Goal: Communication & Community: Share content

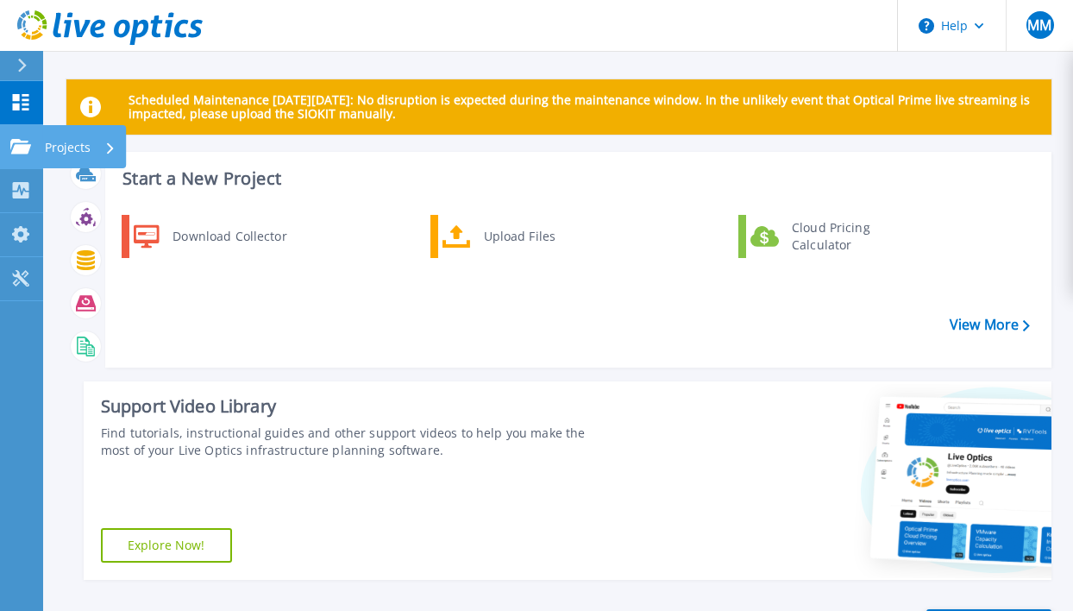
click at [16, 147] on icon at bounding box center [20, 146] width 21 height 15
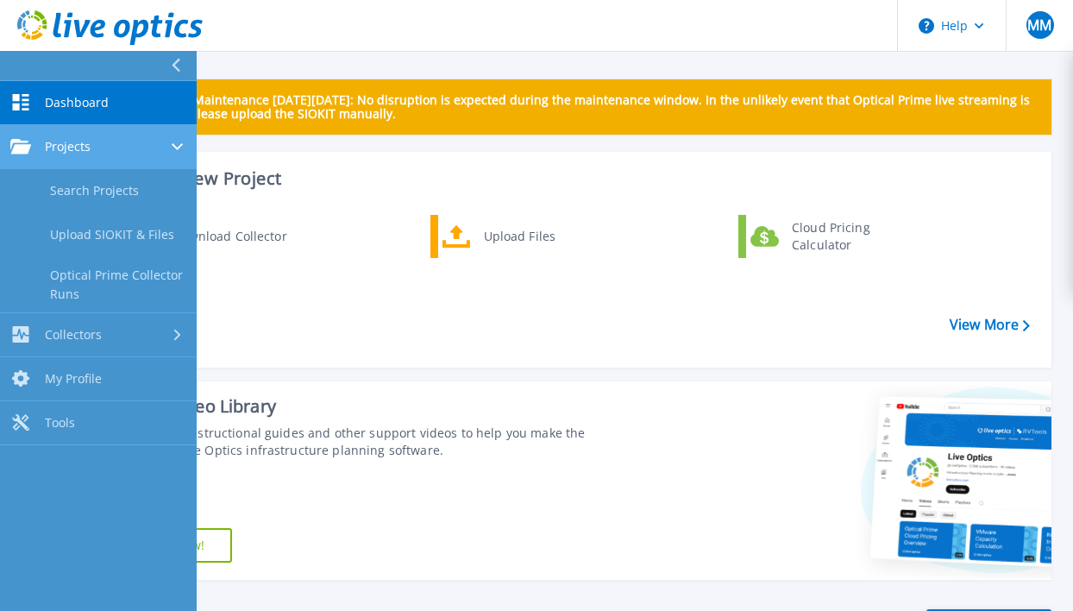
click at [132, 149] on div "Projects" at bounding box center [98, 147] width 176 height 16
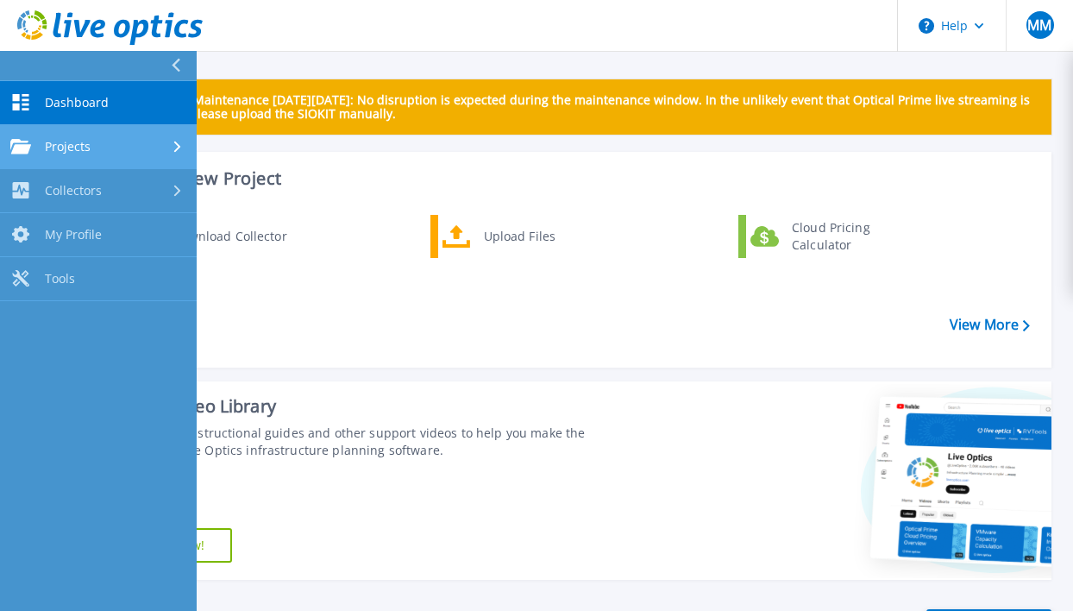
click at [134, 152] on div "Projects" at bounding box center [98, 147] width 176 height 16
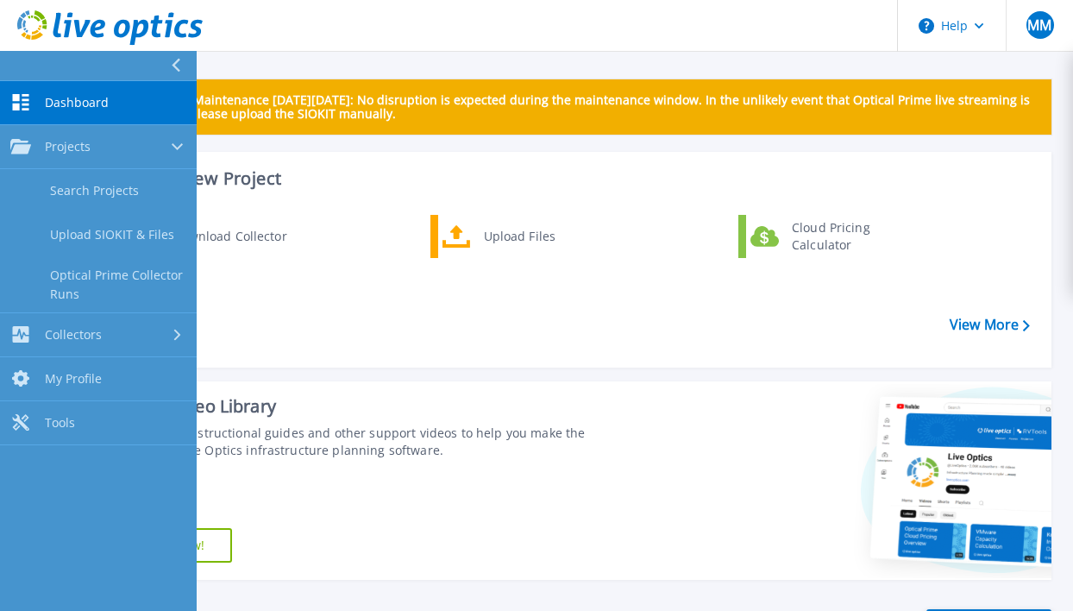
click at [440, 339] on div "Download Collector Upload Files Cloud Pricing Calculator" at bounding box center [576, 284] width 934 height 148
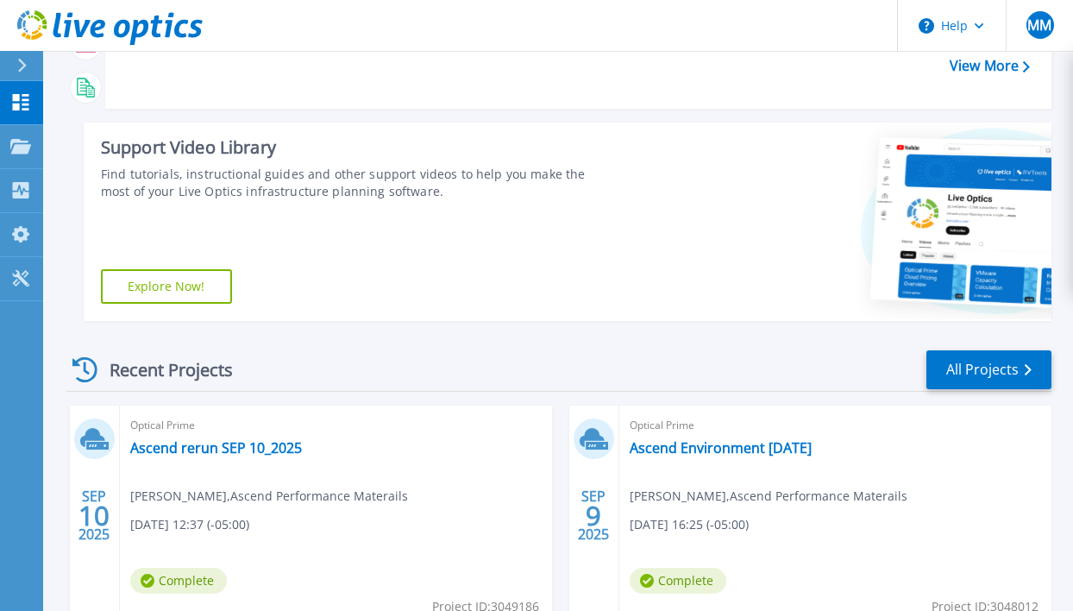
scroll to position [431, 0]
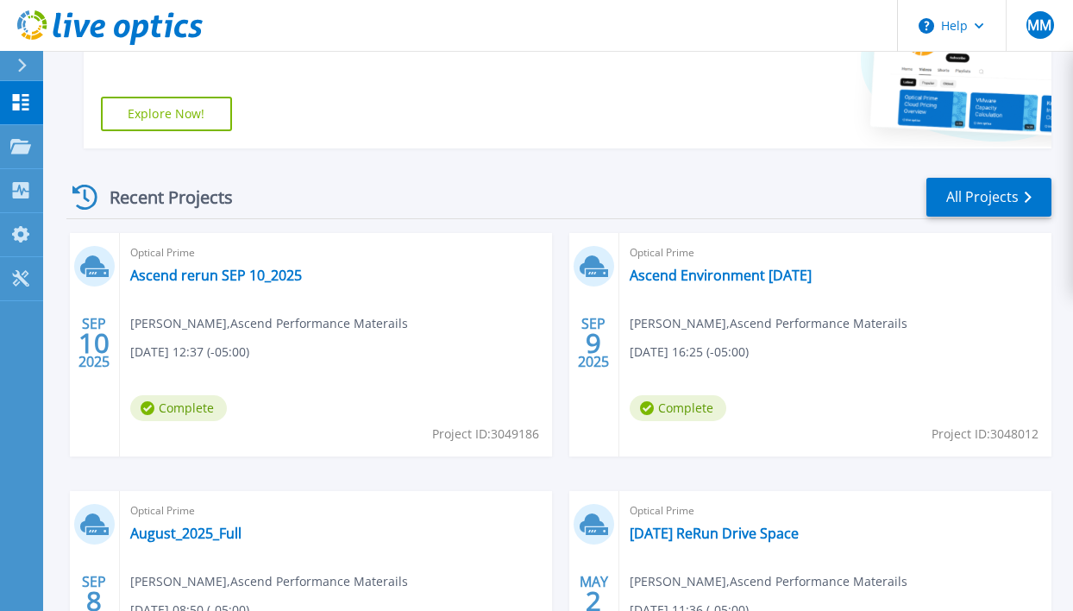
click at [201, 289] on div "Optical Prime Ascend rerun SEP 10_2025 Michael Messer , Ascend Performance Mate…" at bounding box center [336, 344] width 432 height 223
click at [230, 281] on link "Ascend rerun SEP 10_2025" at bounding box center [216, 274] width 172 height 17
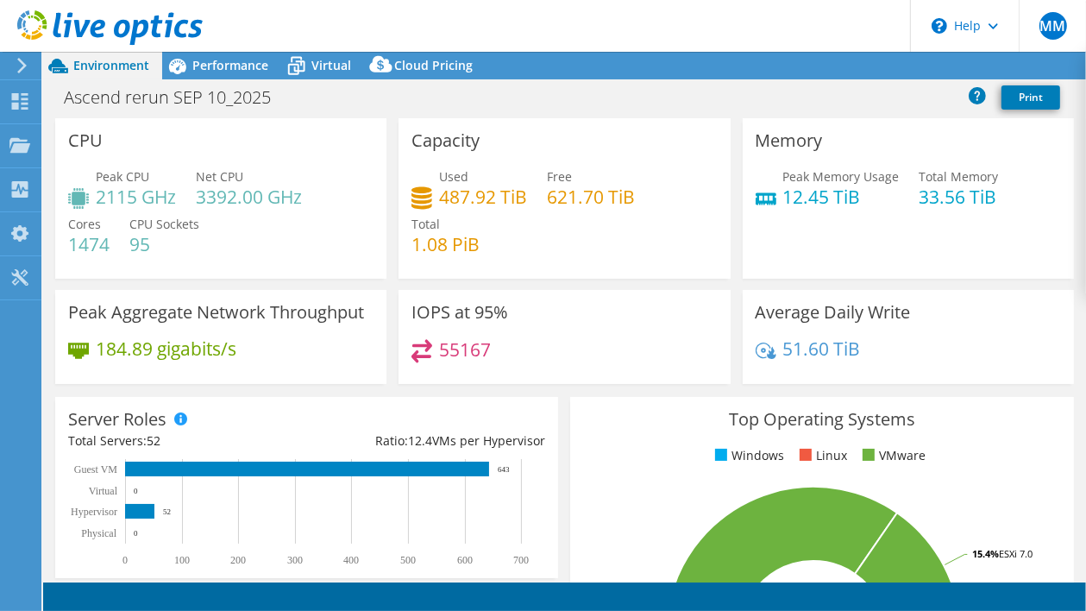
select select "USD"
click at [855, 67] on link "Share" at bounding box center [870, 66] width 71 height 27
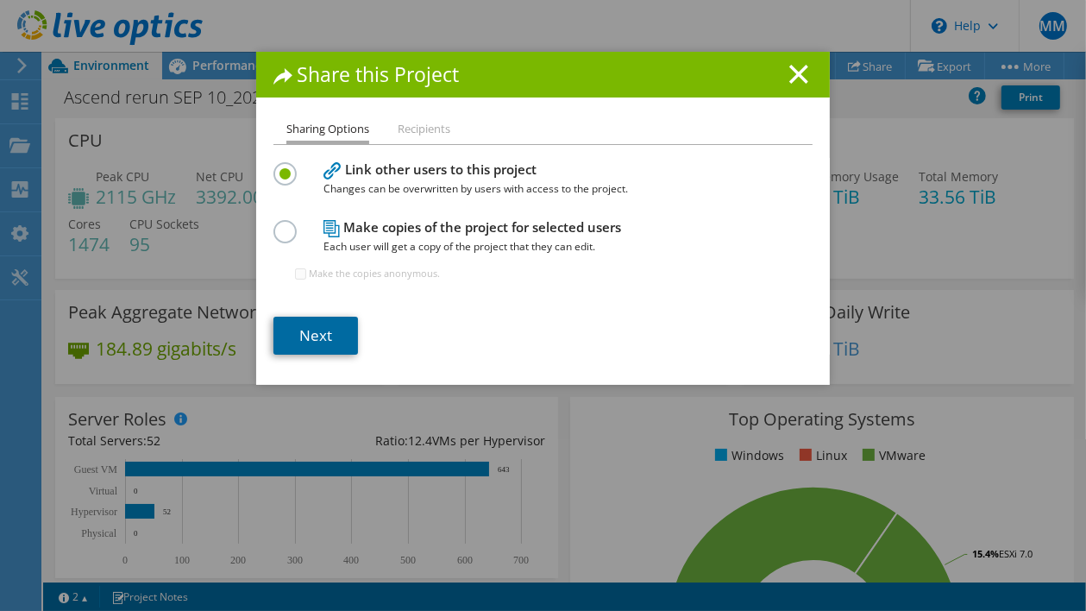
click at [323, 341] on link "Next" at bounding box center [315, 335] width 85 height 38
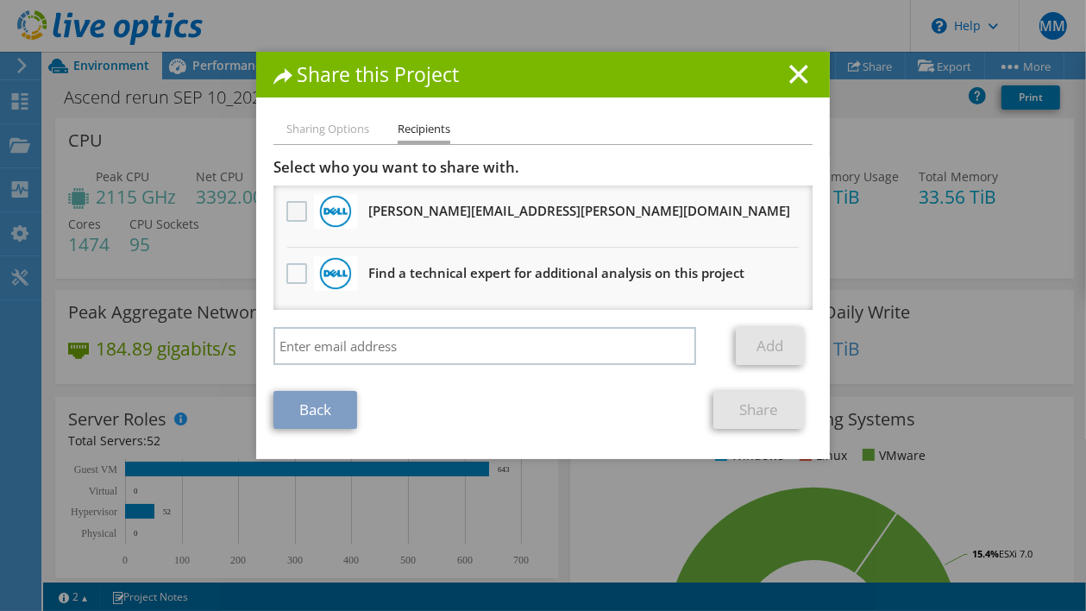
click at [296, 210] on label at bounding box center [298, 211] width 25 height 21
click at [0, 0] on input "checkbox" at bounding box center [0, 0] width 0 height 0
click at [766, 414] on link "Share" at bounding box center [758, 410] width 91 height 38
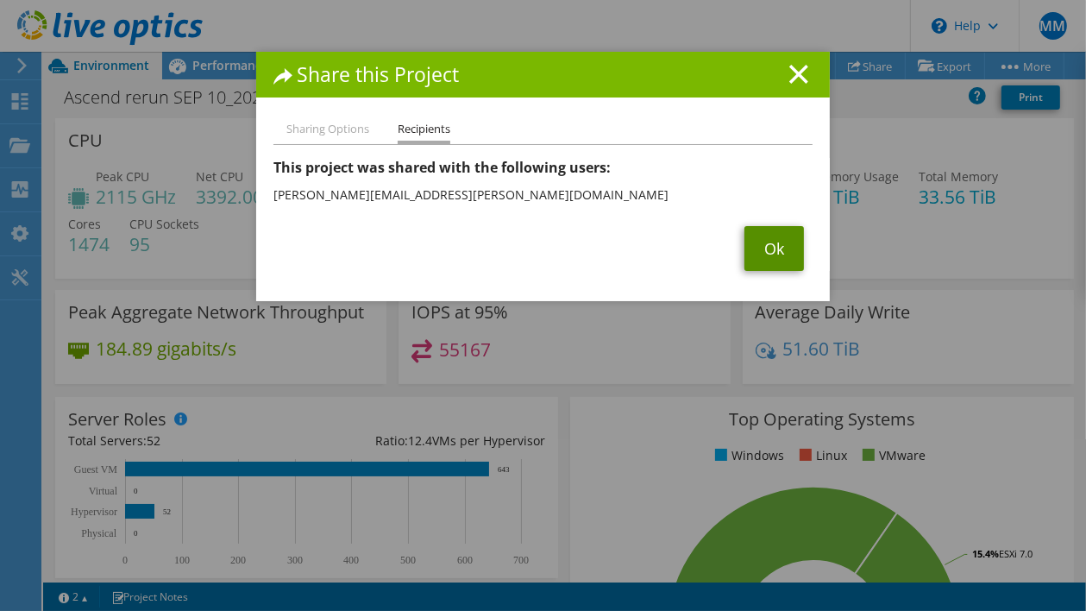
click at [761, 248] on link "Ok" at bounding box center [773, 248] width 59 height 45
